Goal: Information Seeking & Learning: Check status

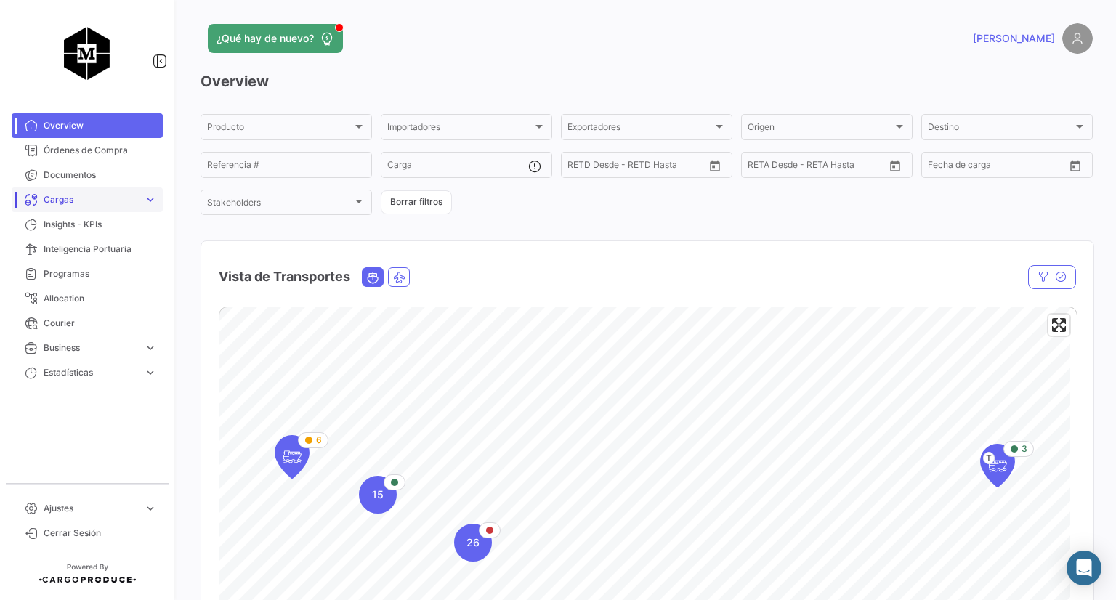
click at [74, 203] on span "Cargas" at bounding box center [91, 199] width 94 height 13
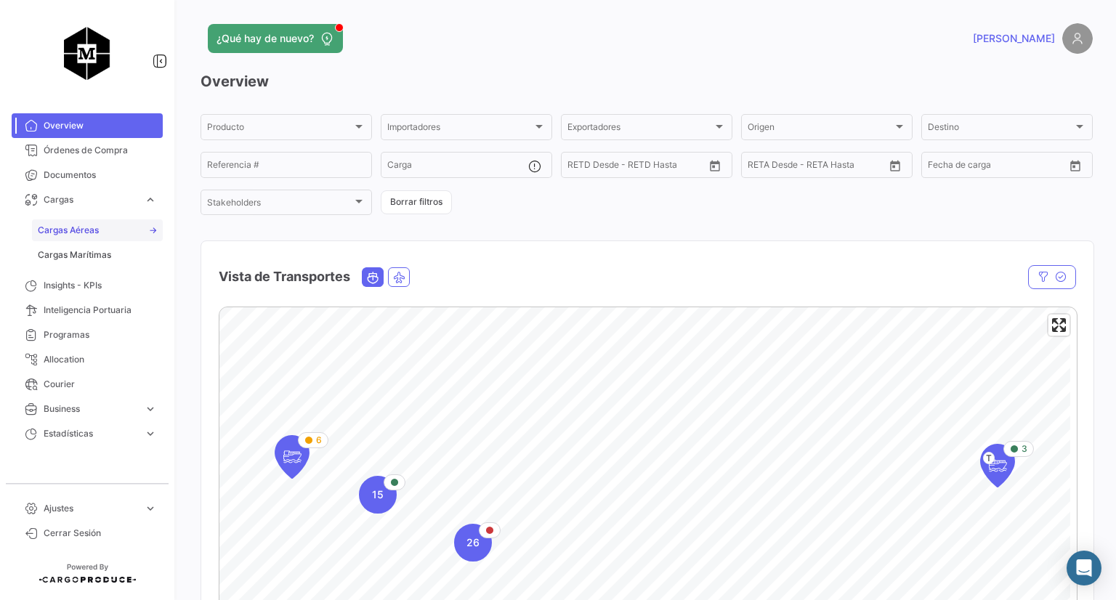
click at [79, 230] on span "Cargas Aéreas" at bounding box center [68, 230] width 61 height 13
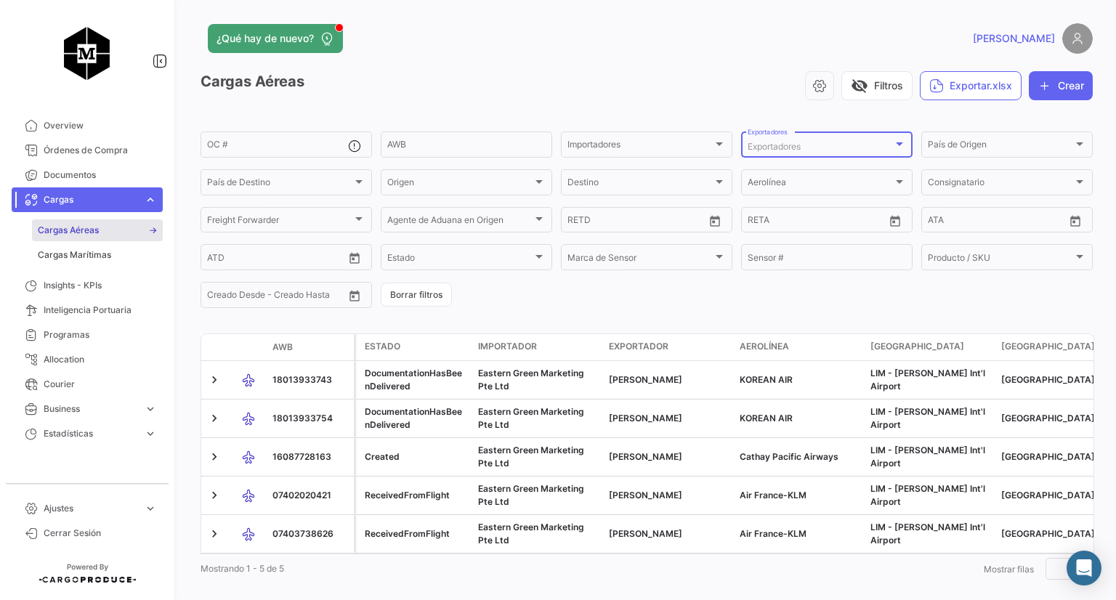
click at [782, 149] on span "Exportadores" at bounding box center [773, 146] width 53 height 11
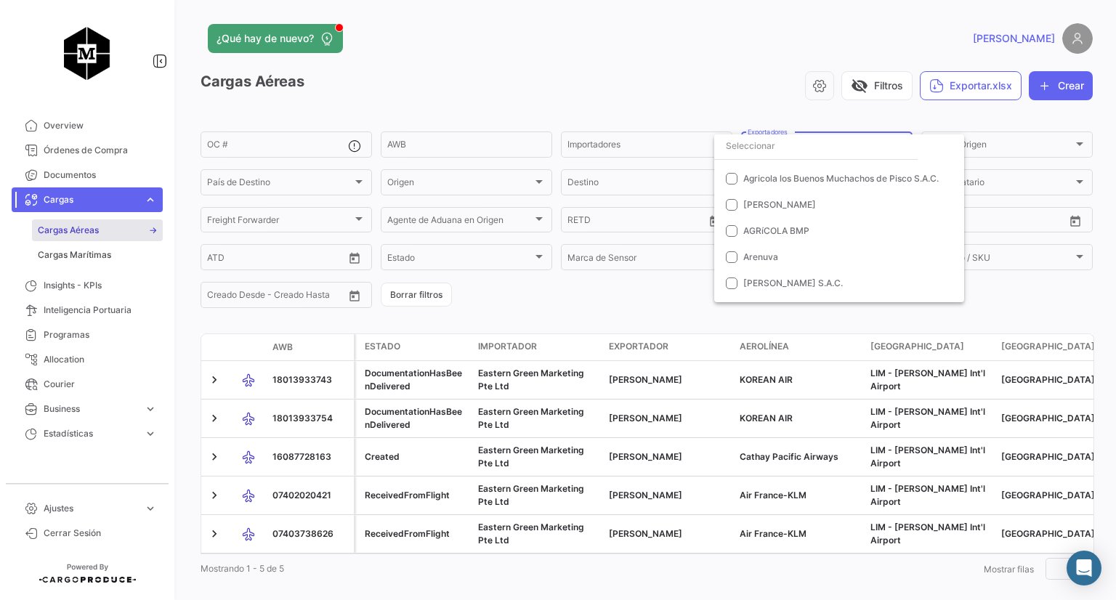
scroll to position [20, 0]
click at [726, 204] on mat-pseudo-checkbox at bounding box center [732, 206] width 12 height 12
click at [655, 312] on div at bounding box center [558, 300] width 1116 height 600
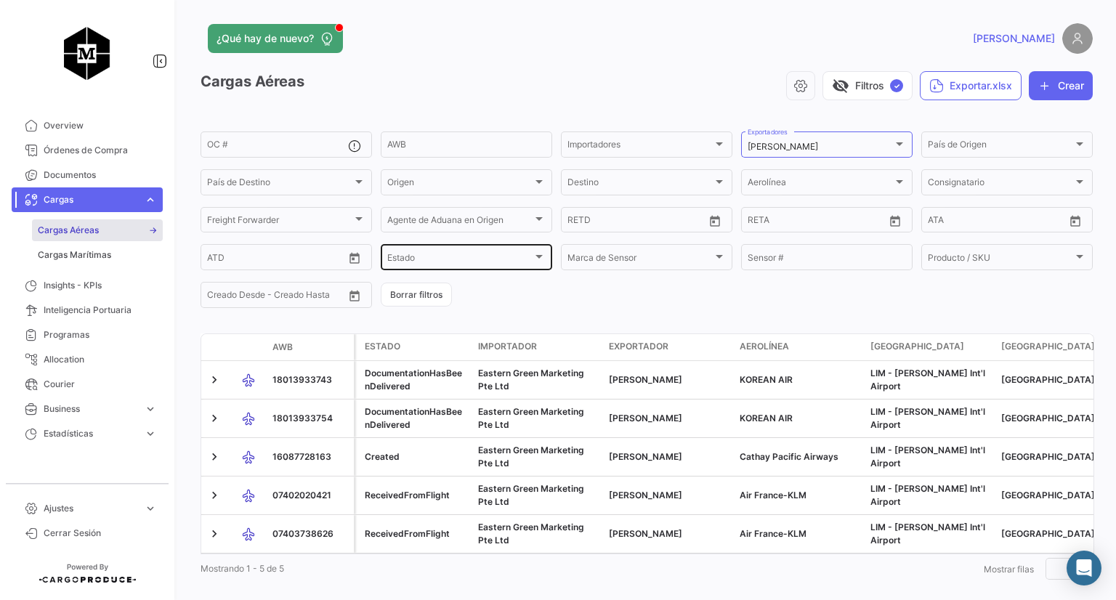
click at [500, 254] on div "Estado Estado" at bounding box center [466, 256] width 158 height 28
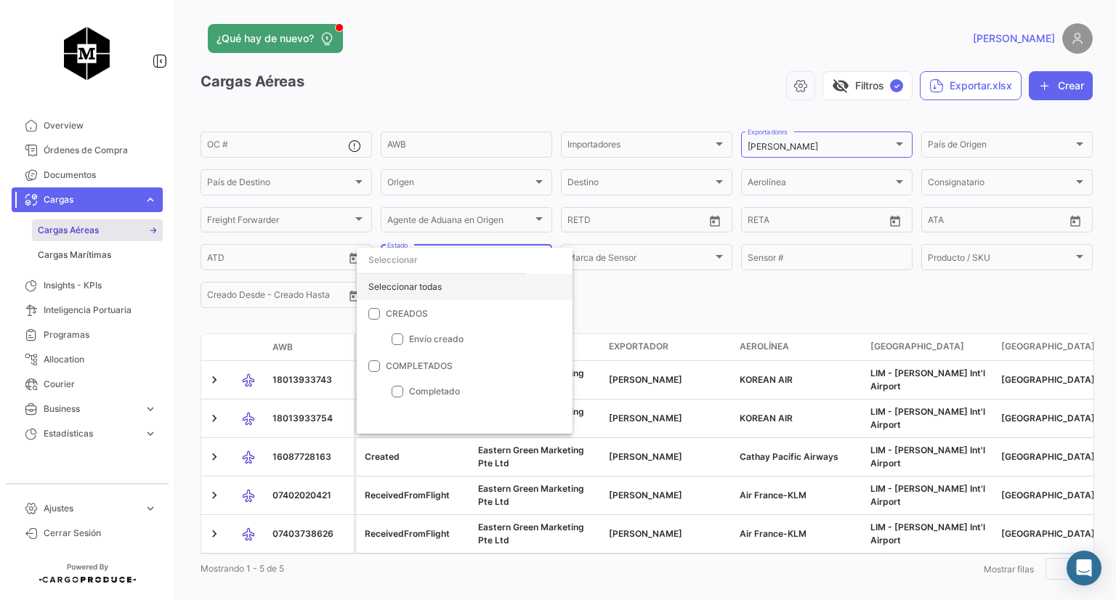
click at [421, 289] on div "Seleccionar todas" at bounding box center [465, 287] width 216 height 26
checkbox input "true"
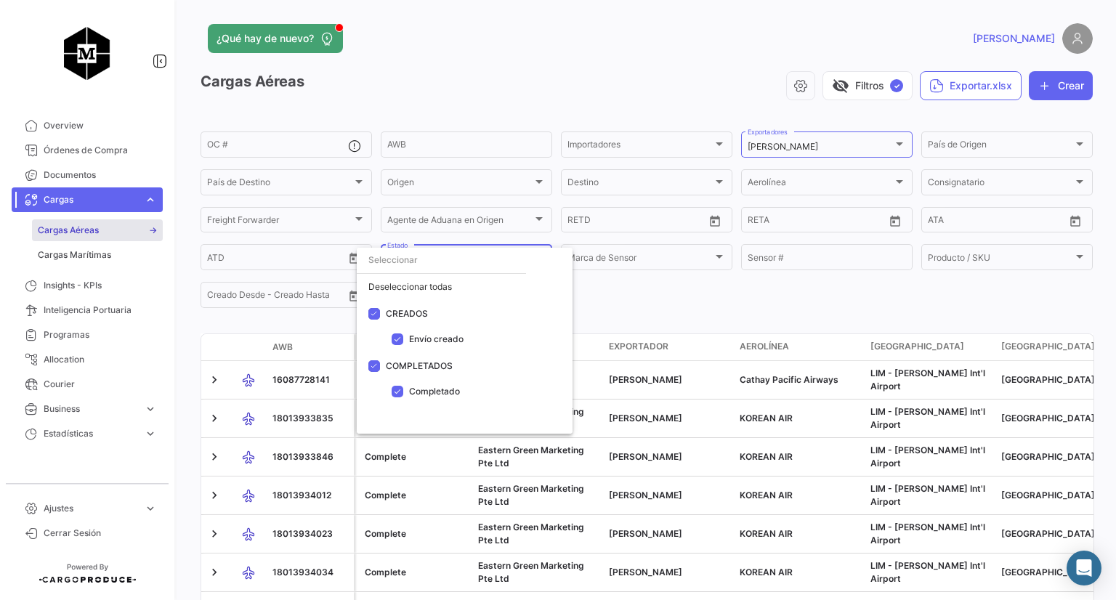
click at [818, 289] on div at bounding box center [558, 300] width 1116 height 600
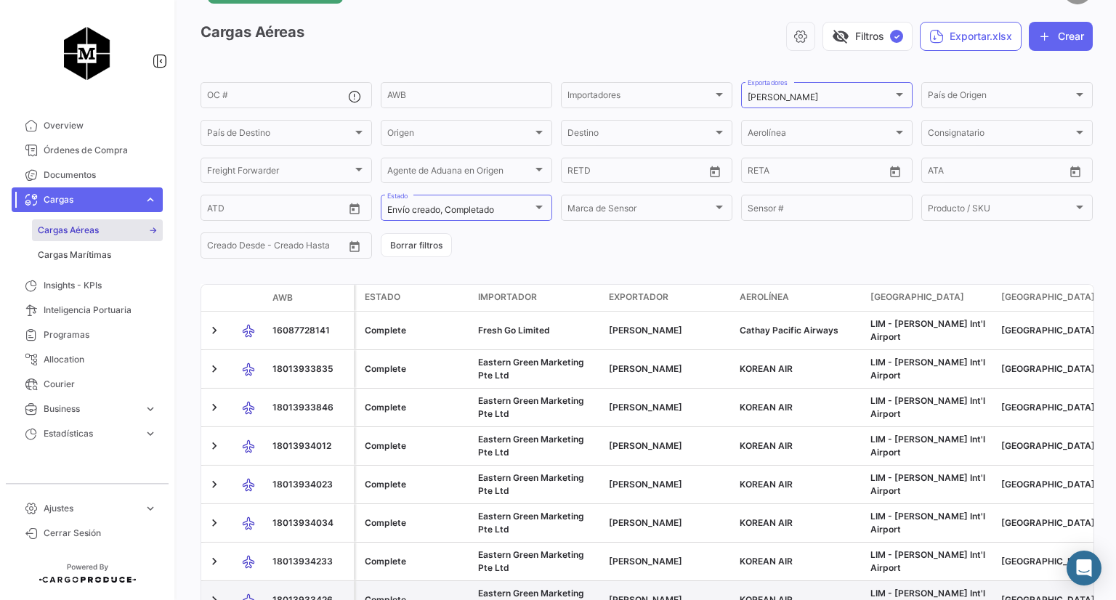
scroll to position [0, 0]
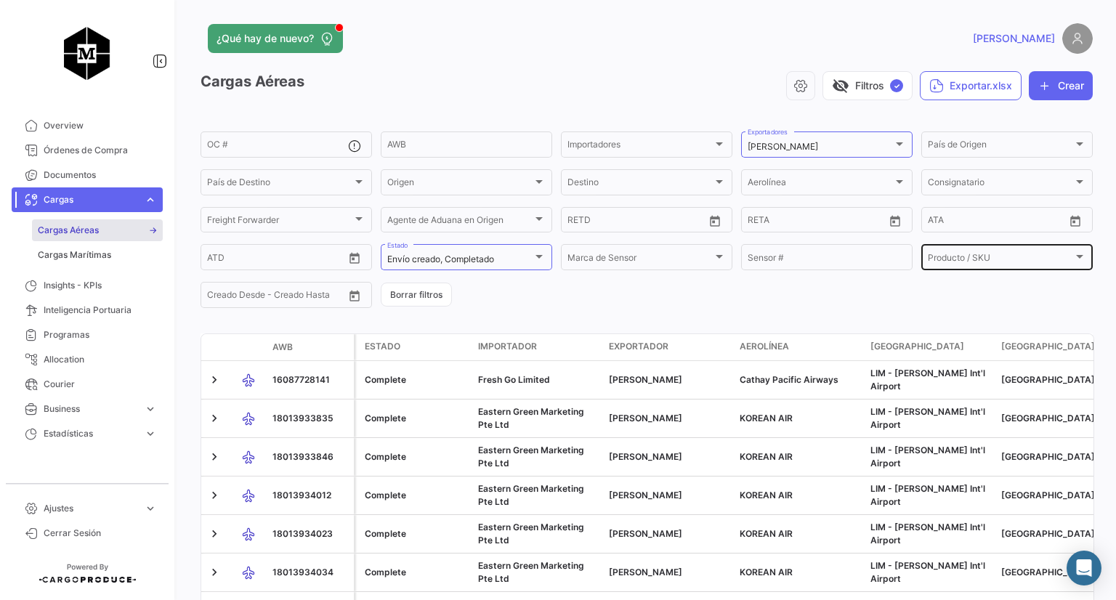
click at [983, 256] on span "Producto / SKU" at bounding box center [1000, 259] width 145 height 10
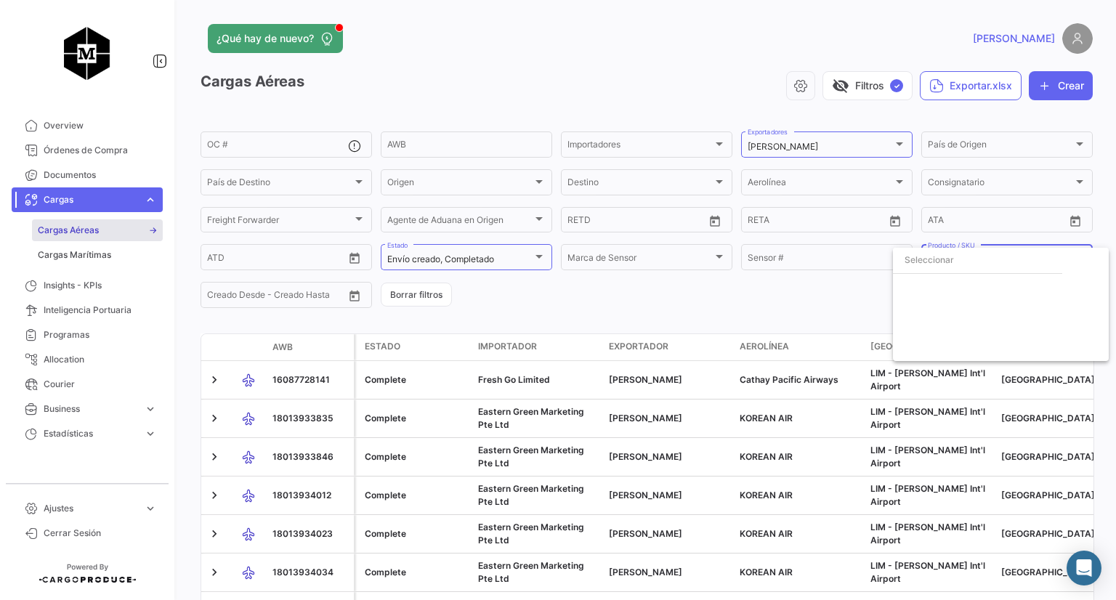
click at [811, 301] on div at bounding box center [558, 300] width 1116 height 600
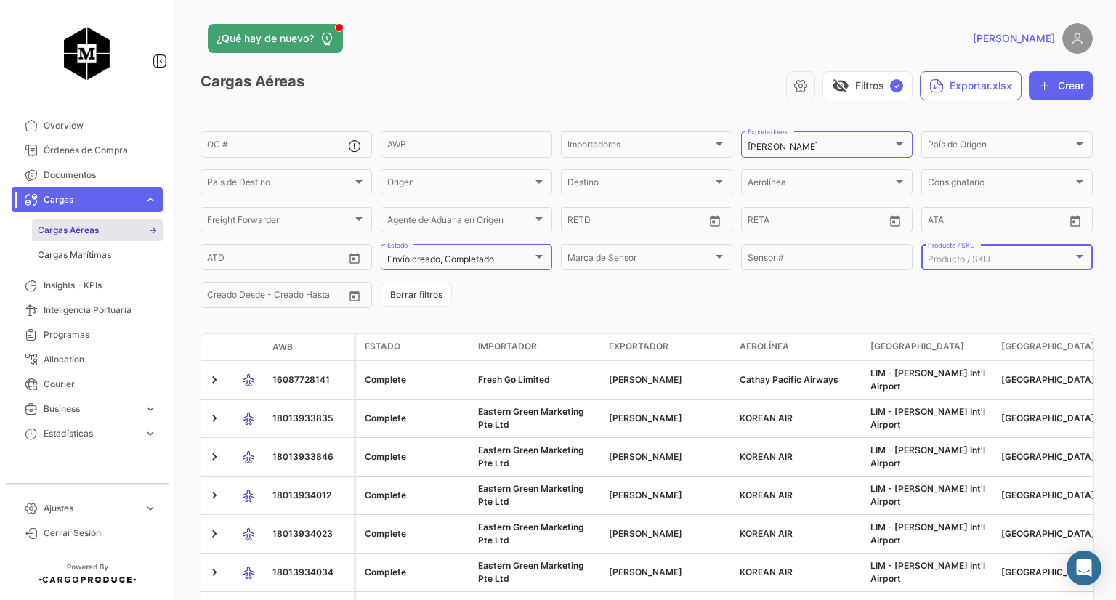
click at [1076, 256] on div at bounding box center [1079, 257] width 7 height 4
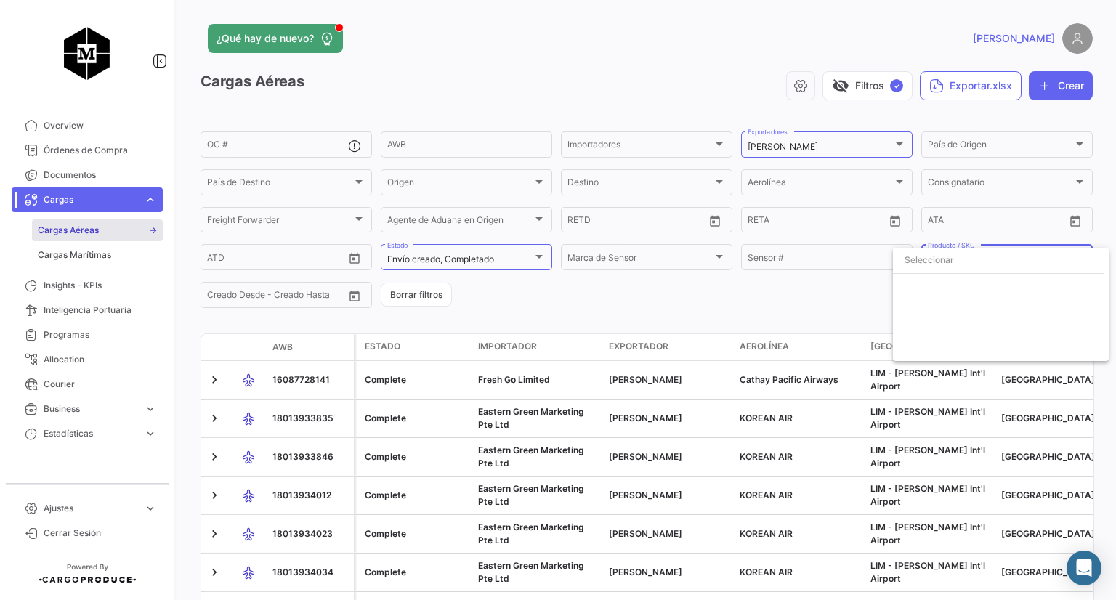
click at [774, 309] on div at bounding box center [558, 300] width 1116 height 600
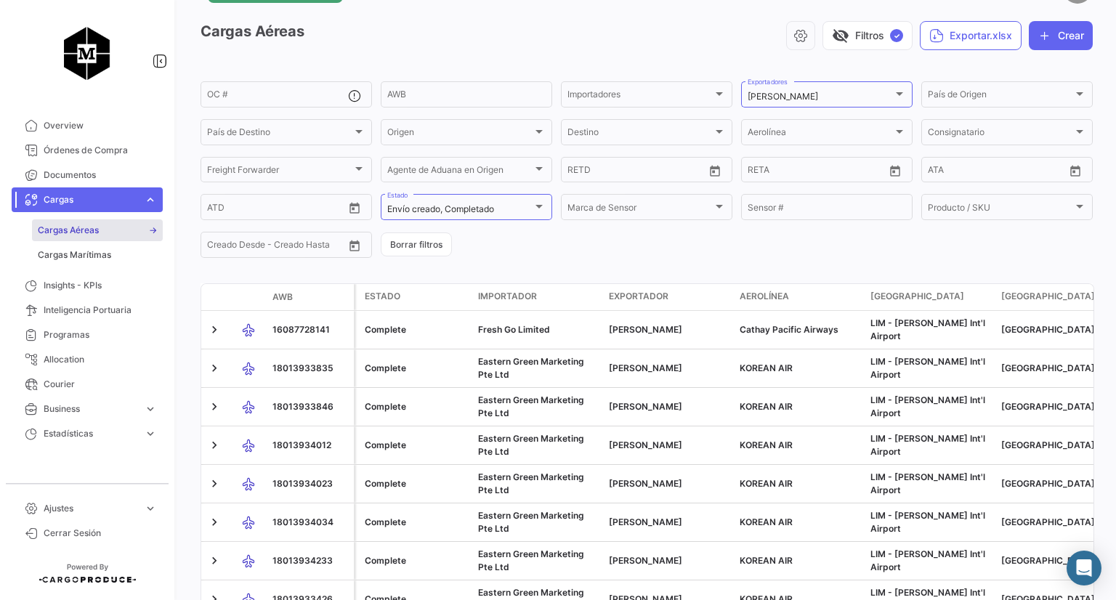
scroll to position [73, 0]
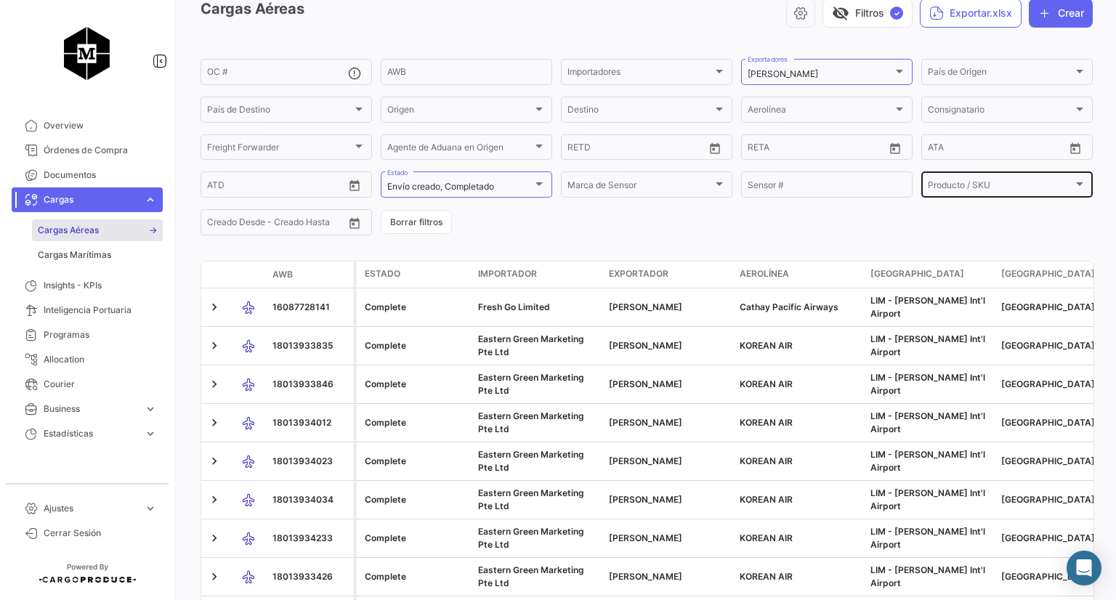
click at [1076, 186] on div at bounding box center [1079, 184] width 7 height 4
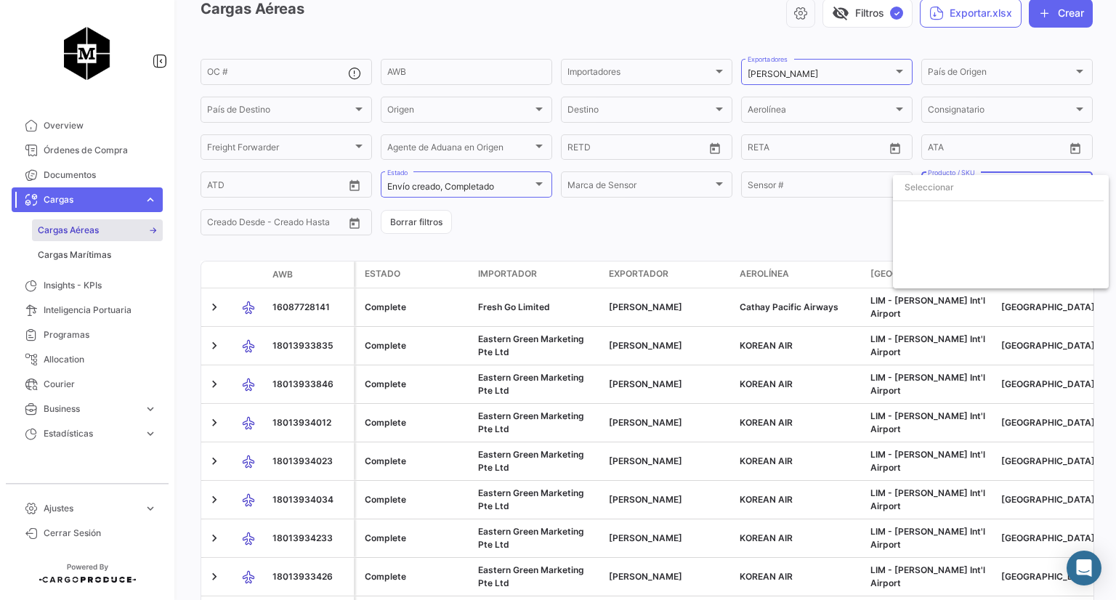
click at [747, 250] on div at bounding box center [558, 300] width 1116 height 600
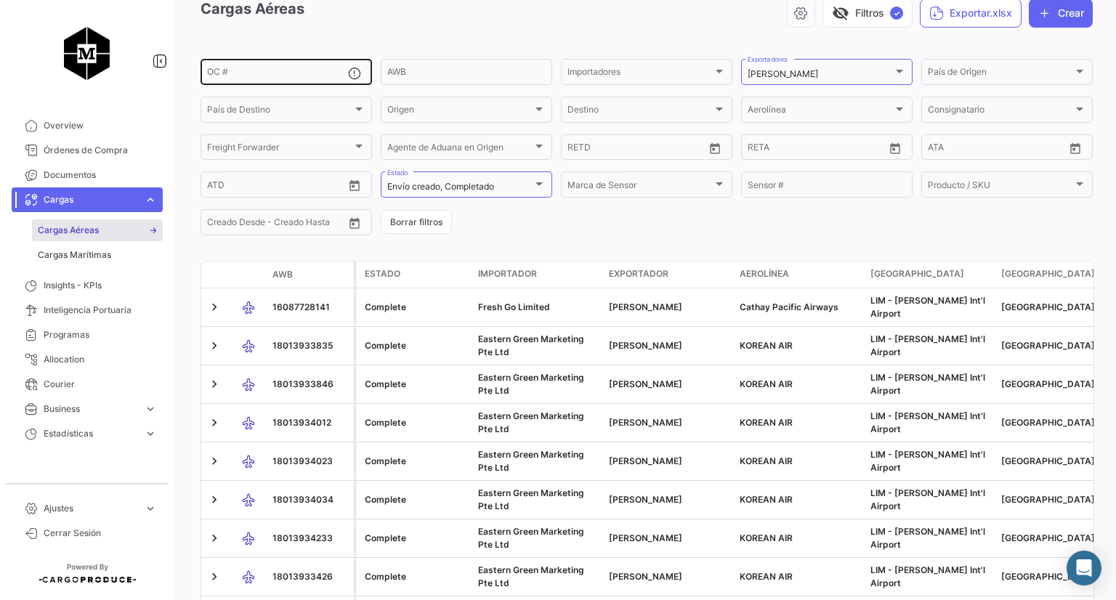
click at [285, 76] on input "OC #" at bounding box center [277, 74] width 141 height 10
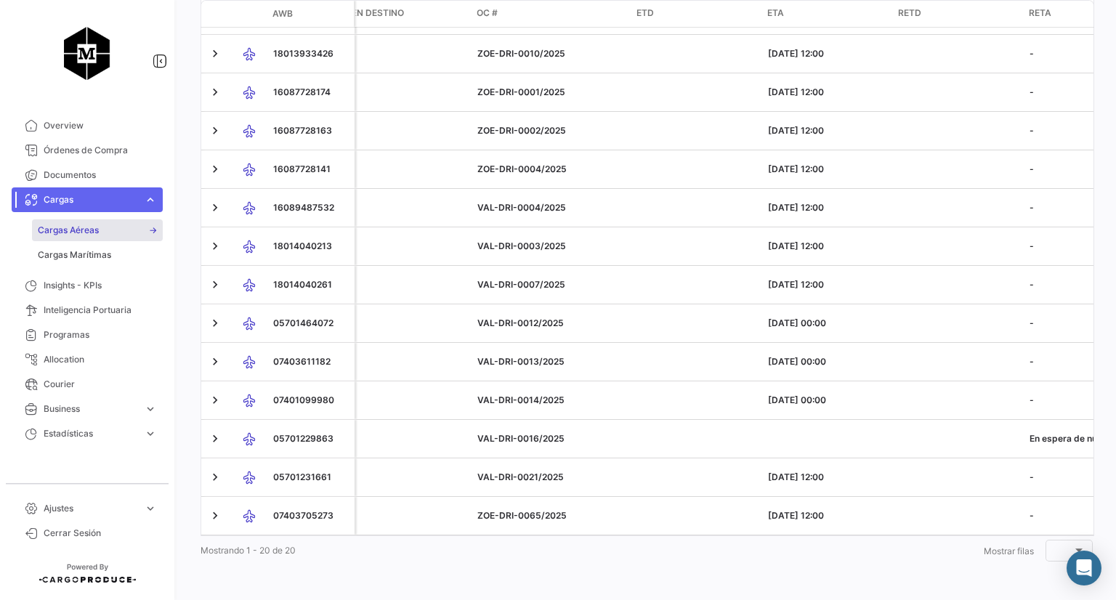
scroll to position [0, 1328]
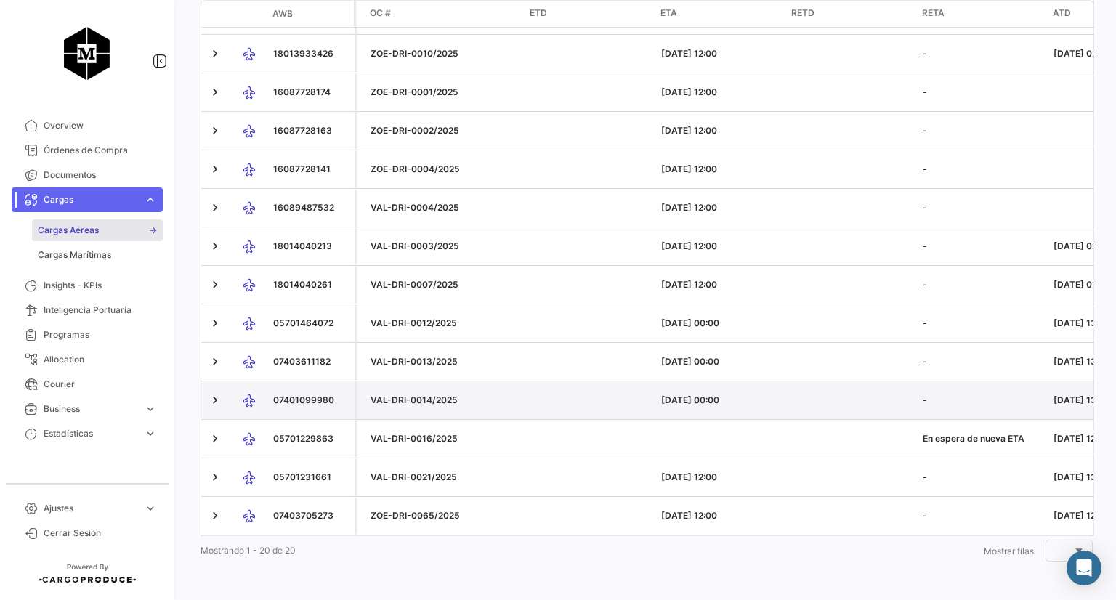
click at [370, 394] on p "VAL-DRI-0014/2025" at bounding box center [444, 400] width 148 height 13
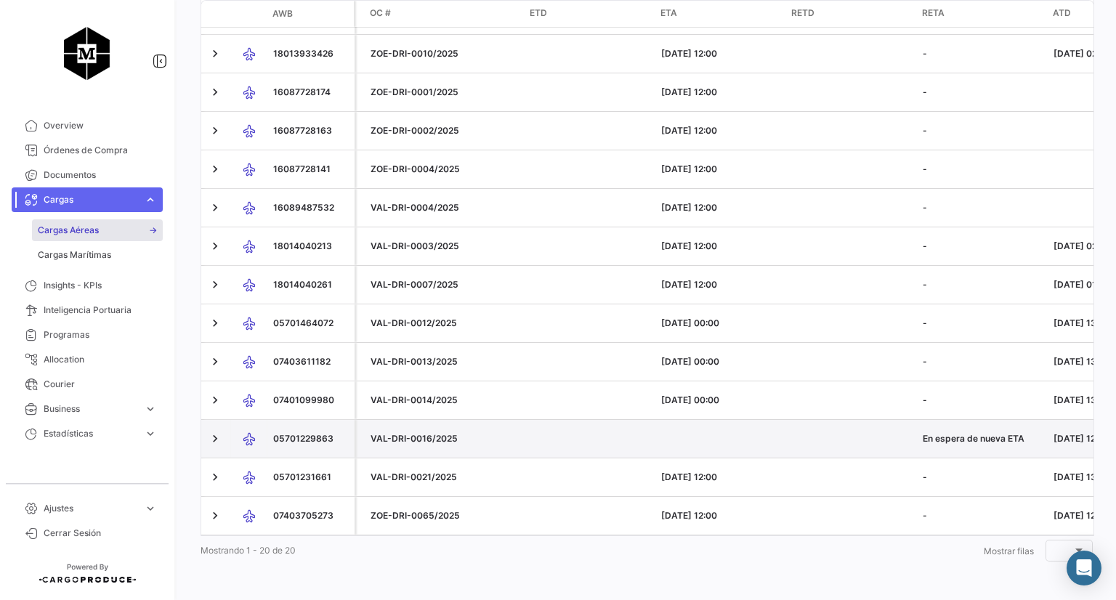
drag, startPoint x: 371, startPoint y: 427, endPoint x: 455, endPoint y: 434, distance: 83.8
click at [455, 434] on p "VAL-DRI-0016/2025" at bounding box center [444, 438] width 148 height 13
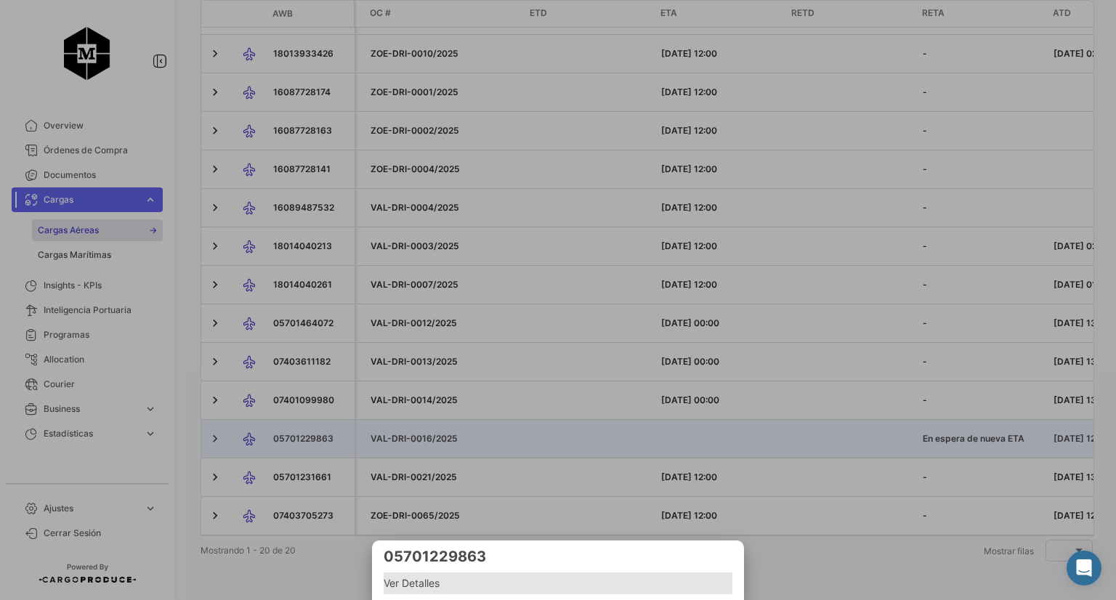
click at [421, 588] on span "Ver Detalles" at bounding box center [558, 583] width 349 height 17
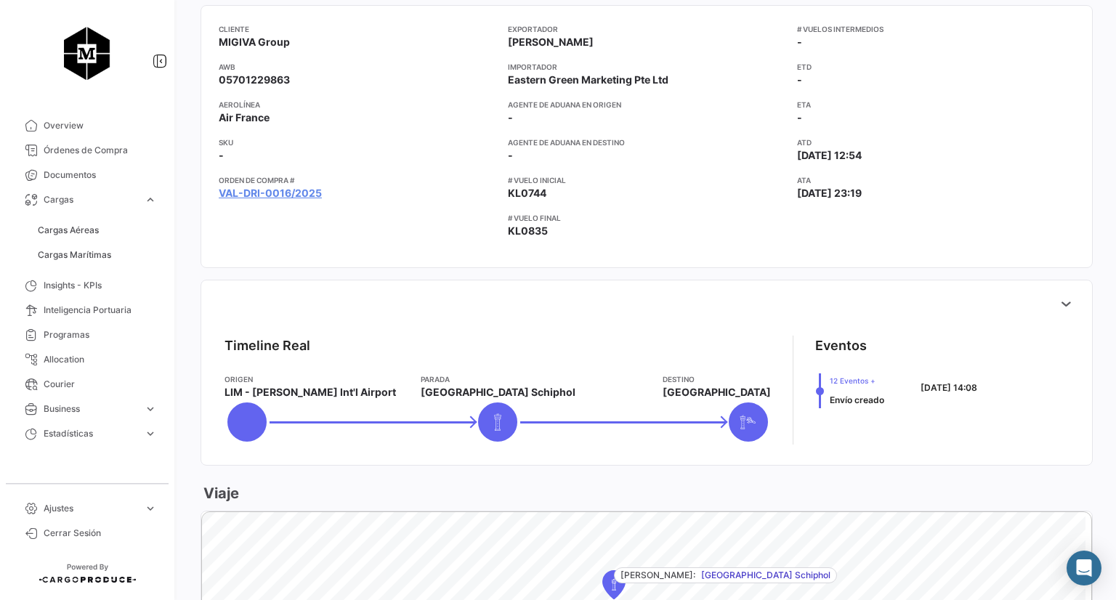
scroll to position [218, 0]
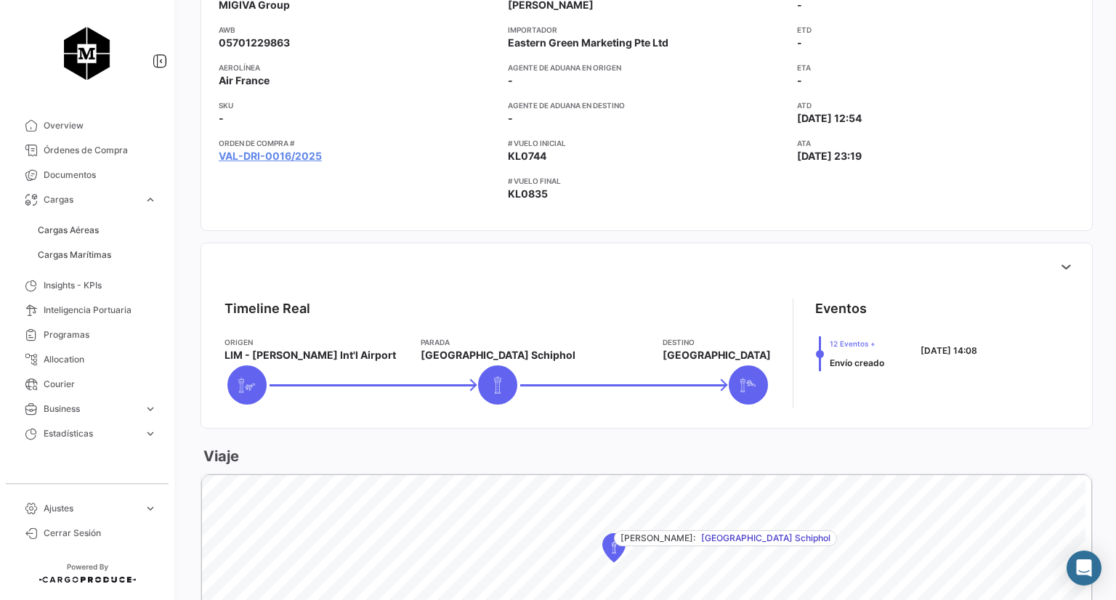
click at [857, 344] on span "12 Eventos +" at bounding box center [857, 344] width 54 height 12
click at [816, 354] on div at bounding box center [820, 354] width 8 height 8
click at [867, 344] on span "12 Eventos +" at bounding box center [857, 344] width 54 height 12
click at [864, 340] on span "12 Eventos +" at bounding box center [857, 344] width 54 height 12
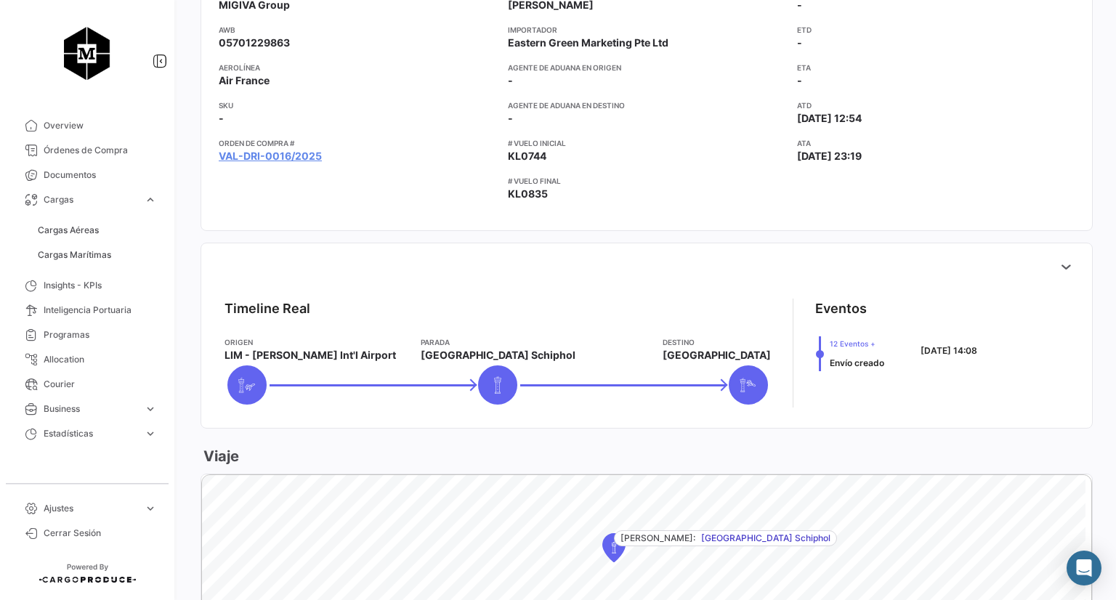
click at [246, 378] on mat-tooltip-component "LIM - [PERSON_NAME] Int'l Airport" at bounding box center [309, 382] width 196 height 41
click at [293, 153] on link "VAL-DRI-0016/2025" at bounding box center [270, 156] width 103 height 15
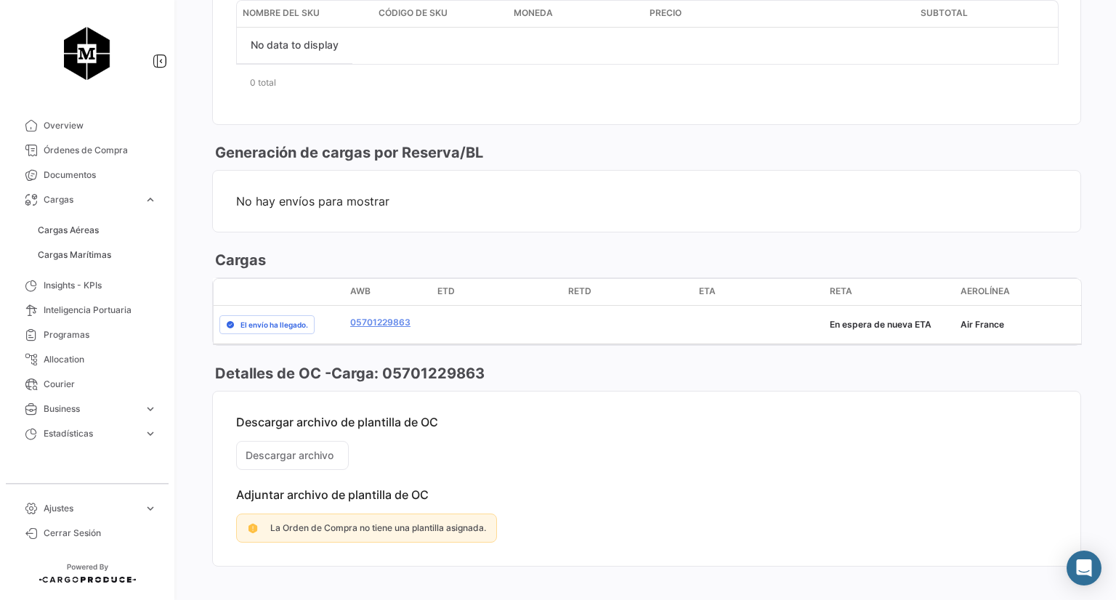
scroll to position [726, 0]
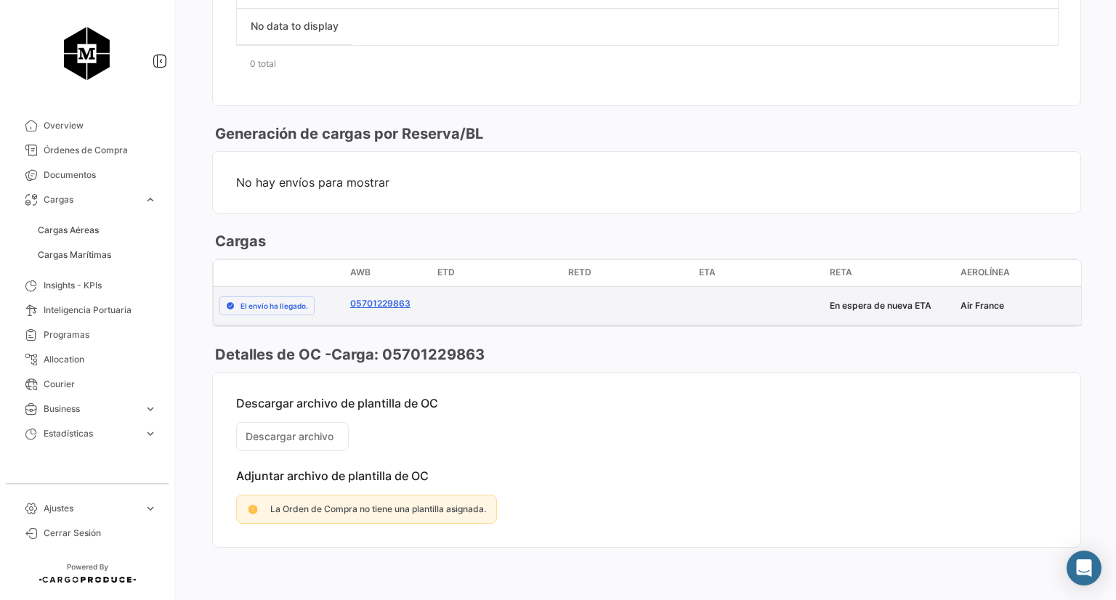
click at [391, 297] on link "05701229863" at bounding box center [380, 303] width 60 height 13
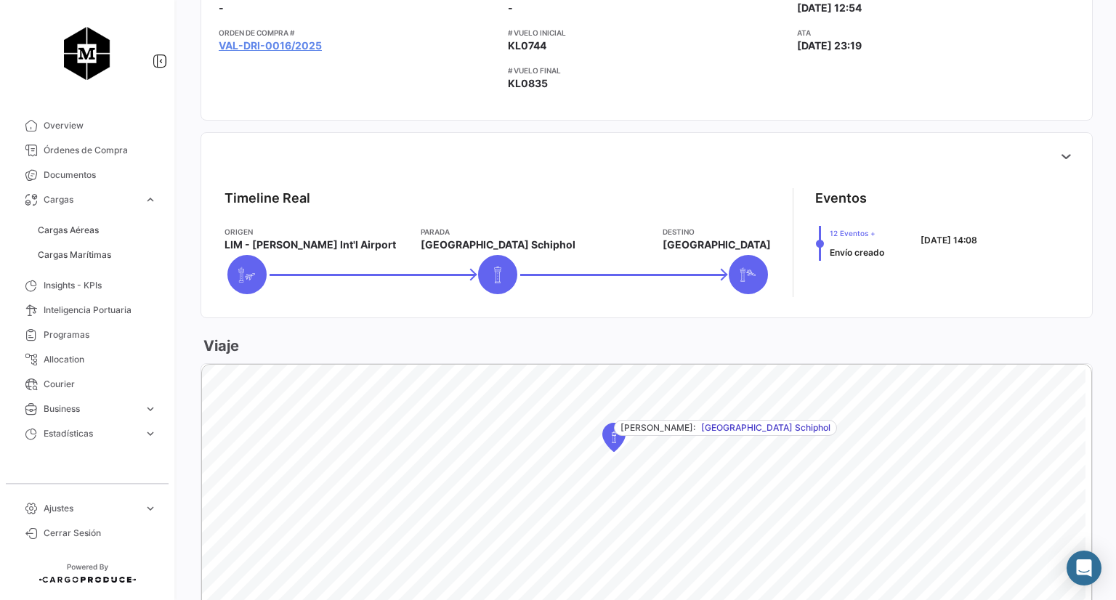
scroll to position [325, 0]
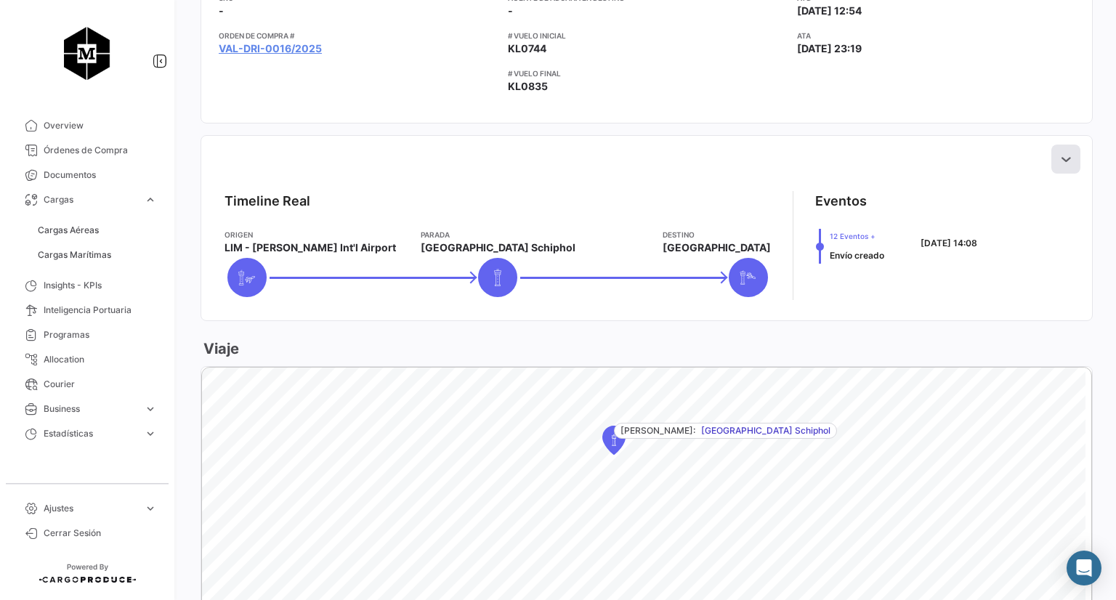
click at [1058, 160] on icon at bounding box center [1065, 159] width 15 height 15
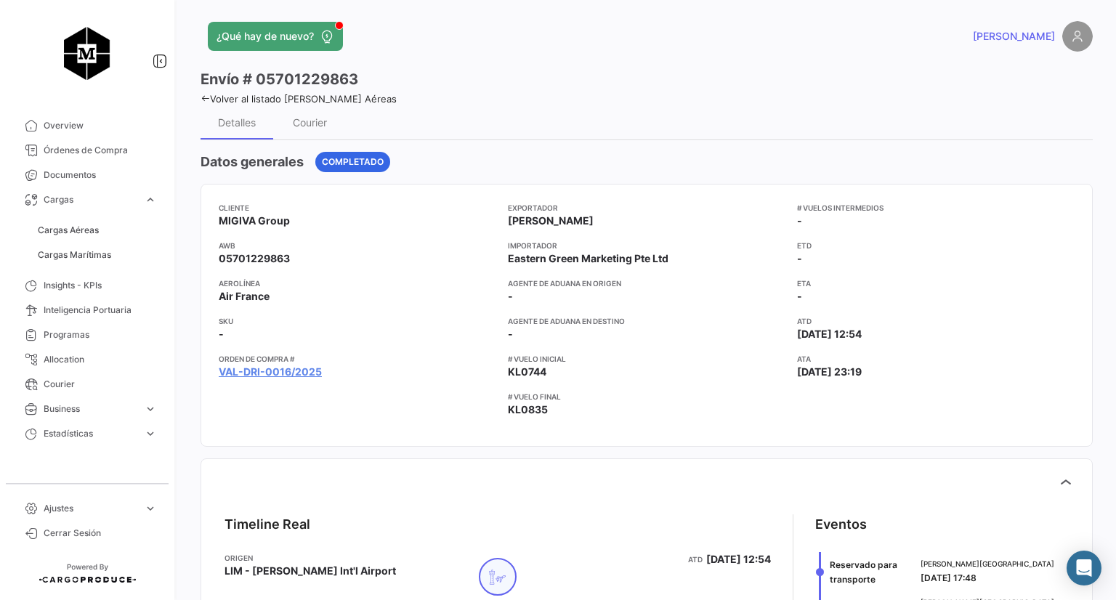
scroll to position [0, 0]
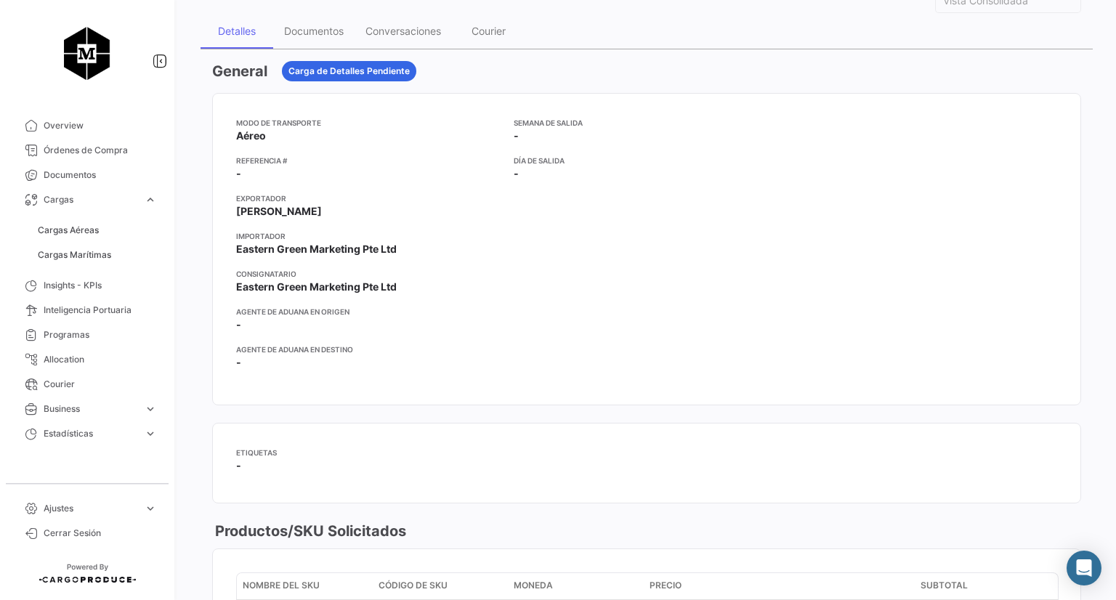
scroll to position [73, 0]
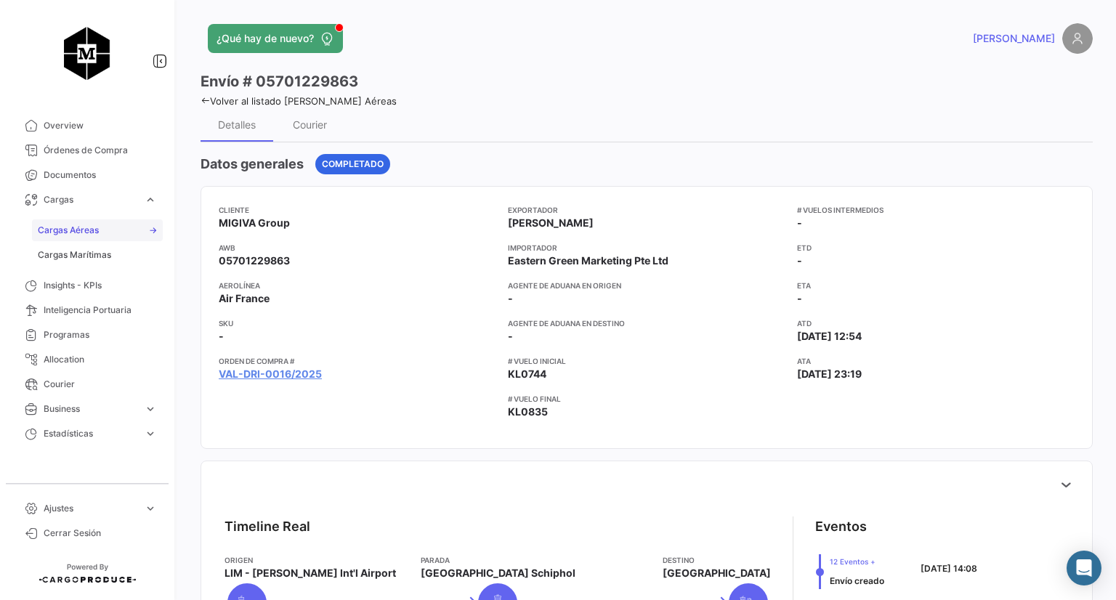
click at [70, 232] on span "Cargas Aéreas" at bounding box center [68, 230] width 61 height 13
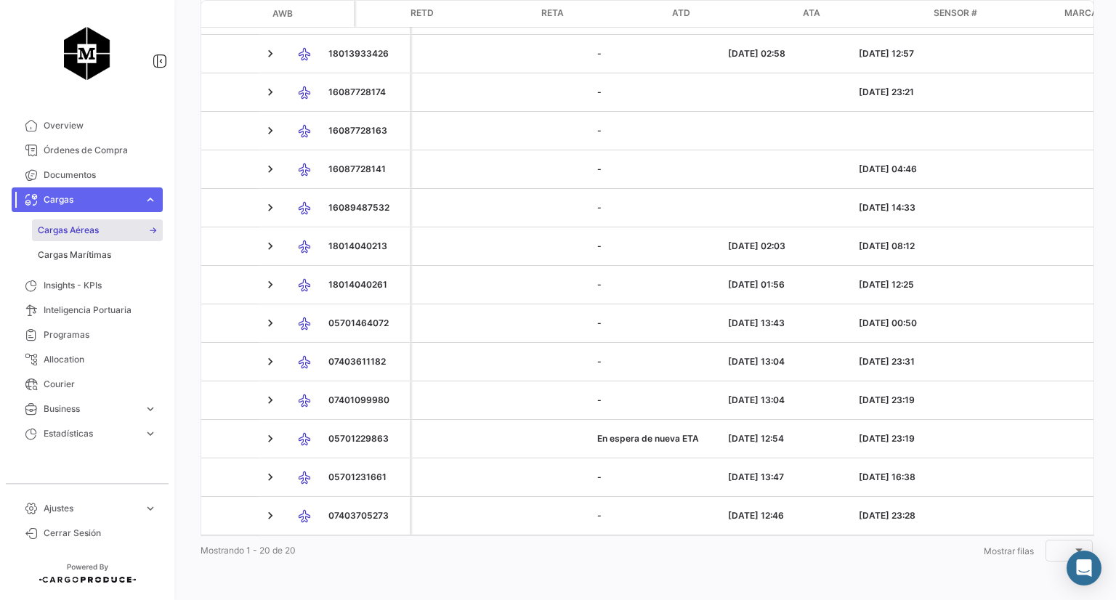
scroll to position [0, 1735]
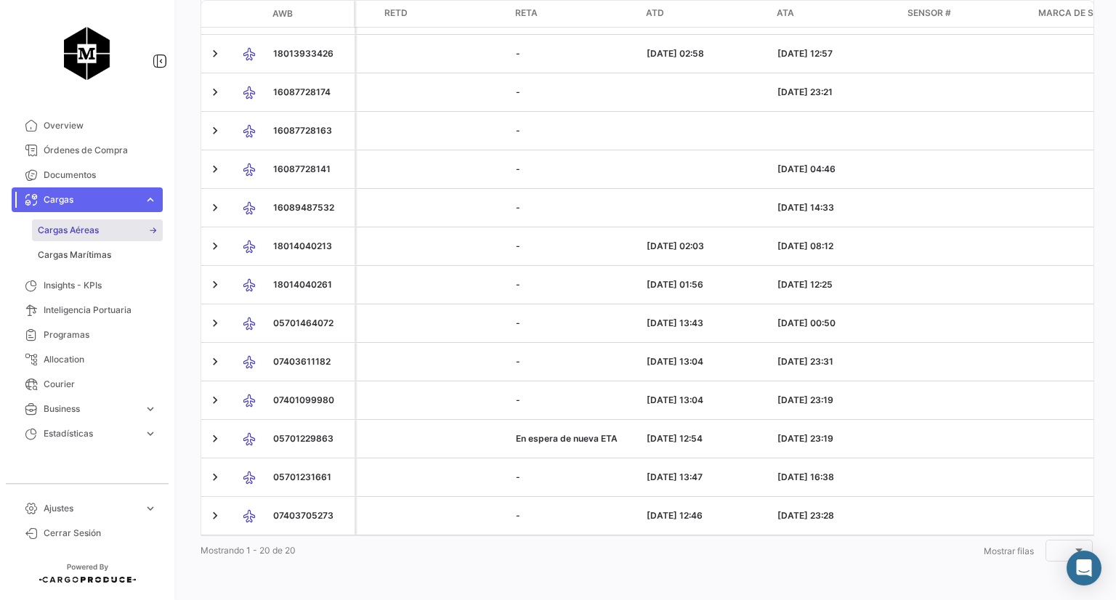
drag, startPoint x: 843, startPoint y: 535, endPoint x: 910, endPoint y: 538, distance: 67.6
click at [910, 538] on div "Modo de Transporte AWB Estado Importador Exportador Aerolínea [GEOGRAPHIC_DATA]…" at bounding box center [646, 151] width 892 height 827
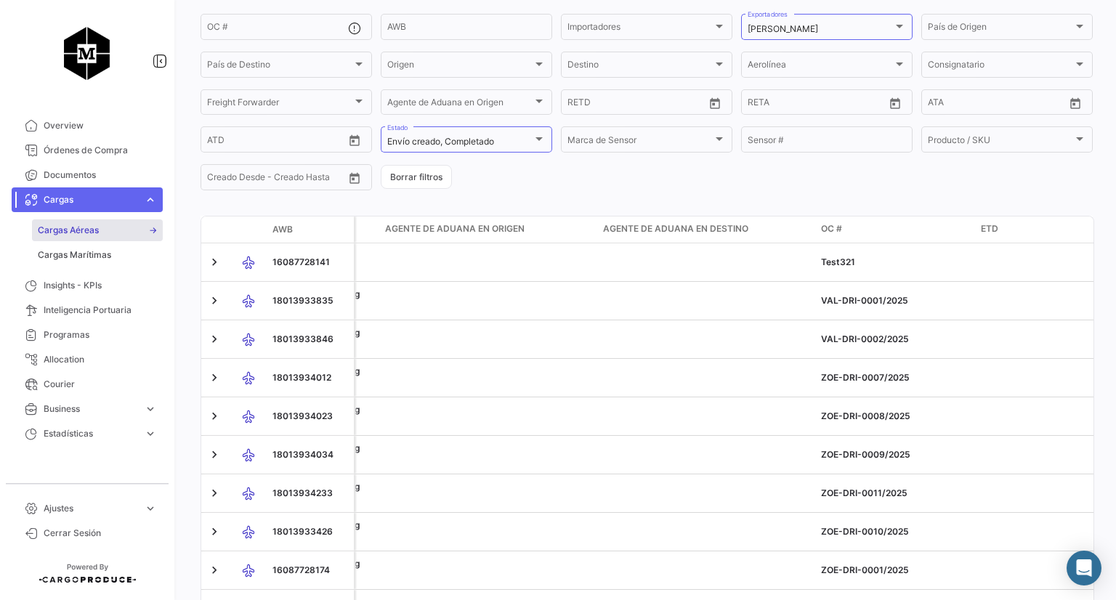
scroll to position [0, 0]
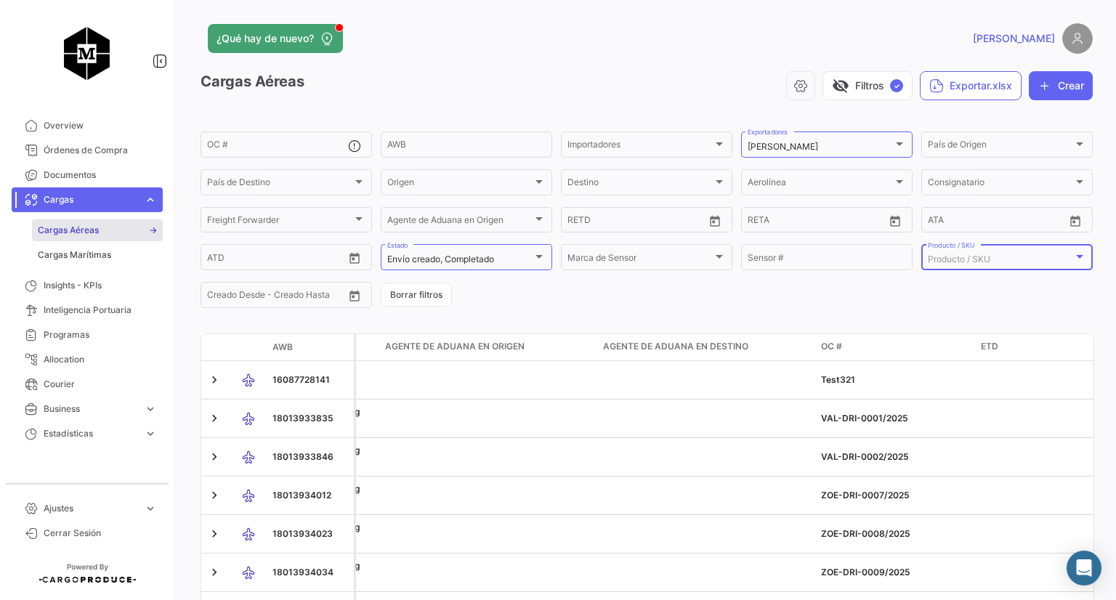
click at [976, 263] on span "Producto / SKU" at bounding box center [959, 259] width 62 height 11
click at [801, 306] on div at bounding box center [558, 300] width 1116 height 600
click at [1076, 257] on div at bounding box center [1079, 257] width 7 height 4
click at [814, 299] on div at bounding box center [558, 300] width 1116 height 600
click at [58, 250] on span "Cargas Marítimas" at bounding box center [74, 254] width 73 height 13
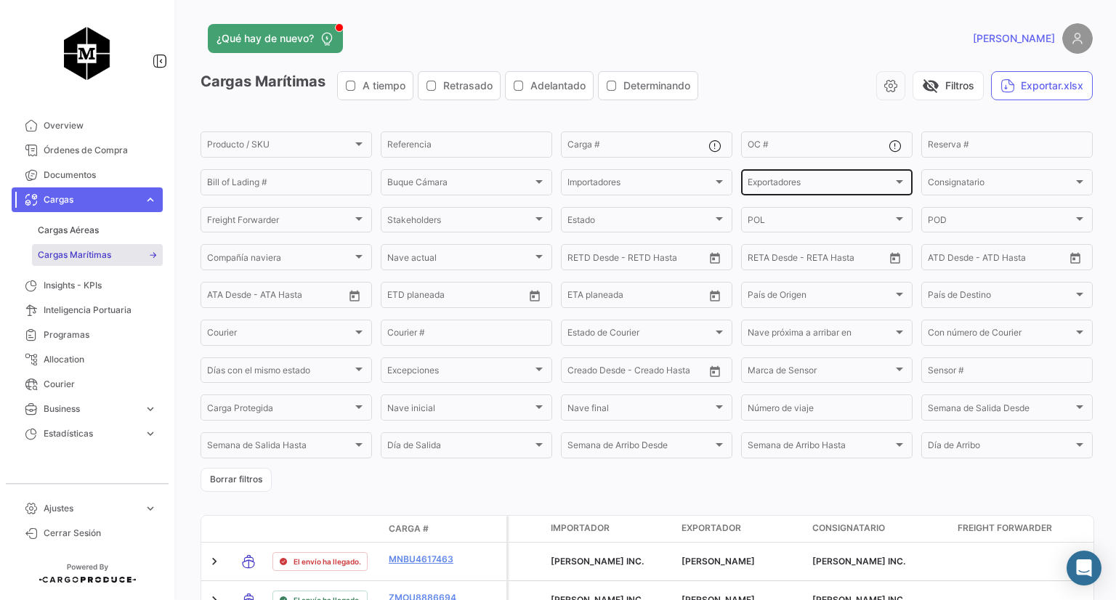
click at [876, 175] on div "Exportadores Exportadores" at bounding box center [826, 181] width 158 height 28
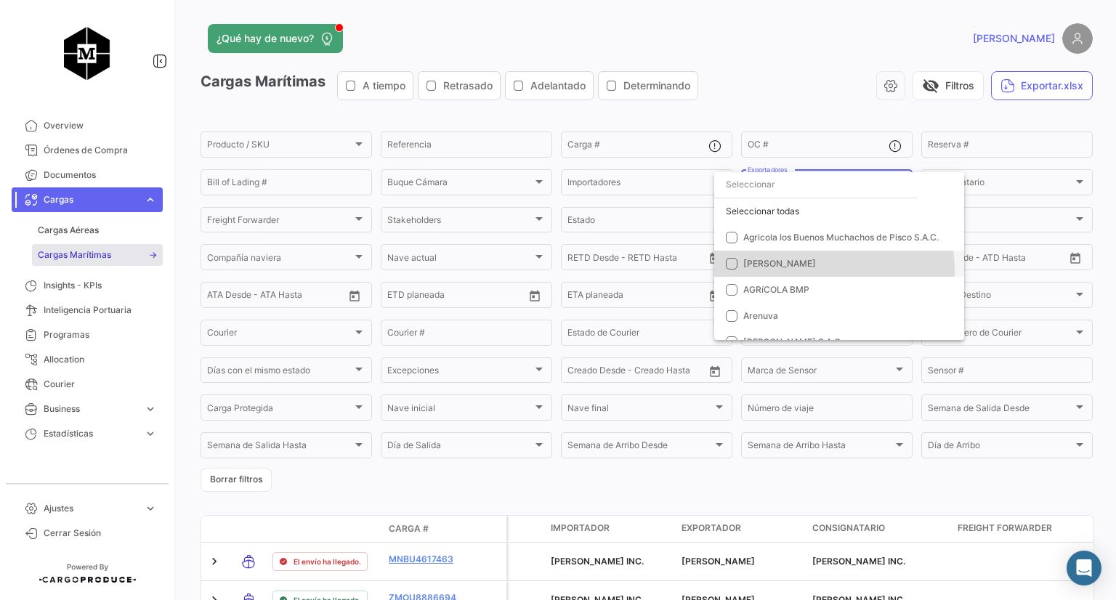
click at [807, 270] on mat-option "[PERSON_NAME]" at bounding box center [839, 264] width 250 height 26
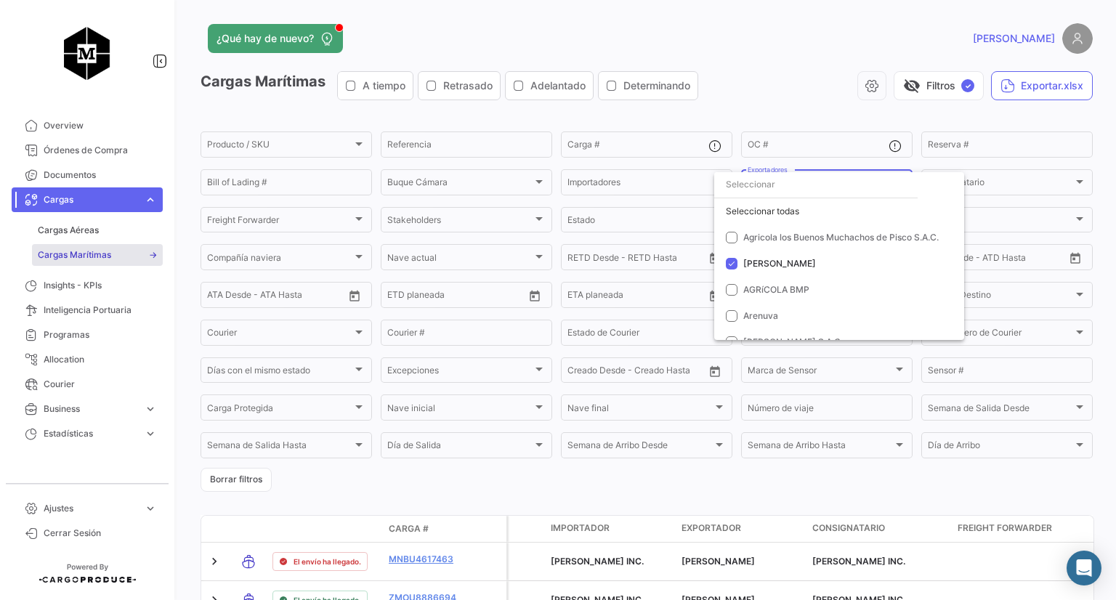
click at [362, 146] on div at bounding box center [558, 300] width 1116 height 600
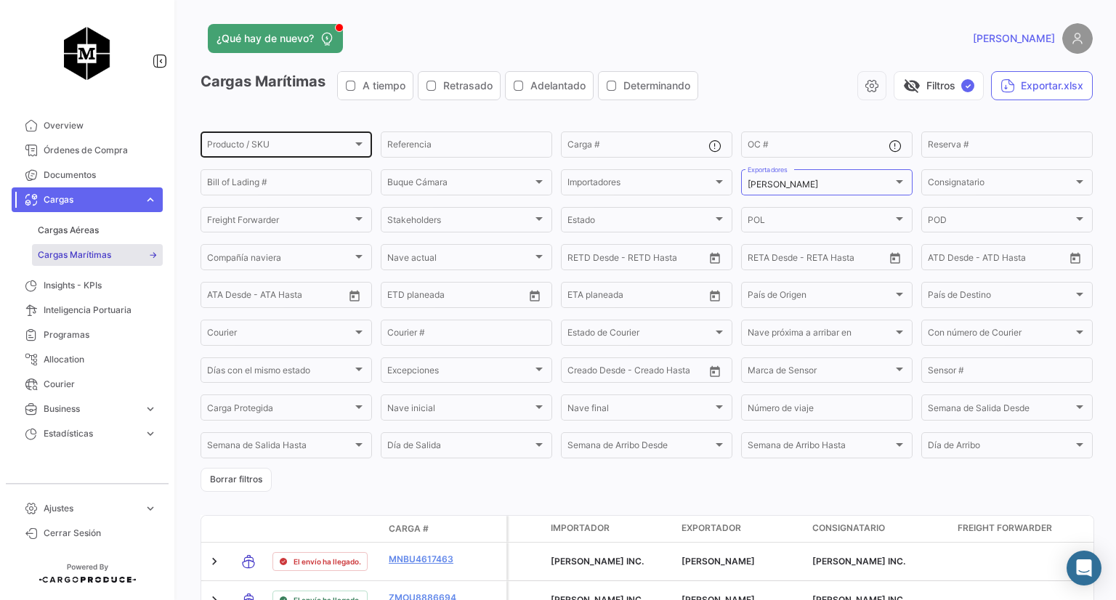
click at [358, 145] on div at bounding box center [358, 144] width 7 height 4
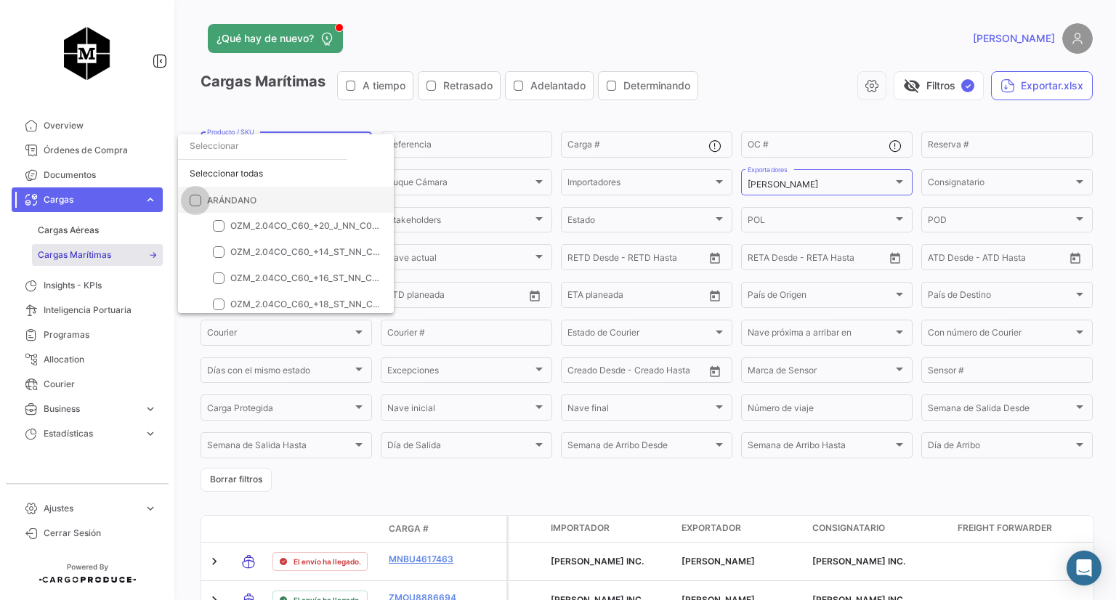
click at [197, 198] on span at bounding box center [196, 200] width 12 height 12
click at [195, 206] on input "ARÁNDANO" at bounding box center [195, 206] width 1 height 1
checkbox input "true"
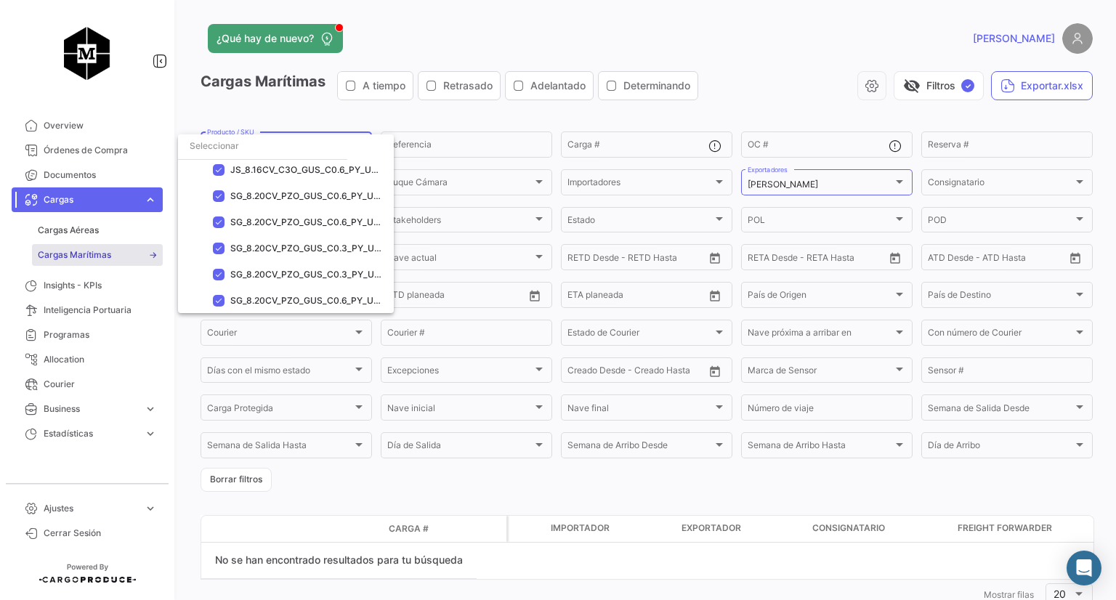
scroll to position [8281, 0]
